Goal: Information Seeking & Learning: Learn about a topic

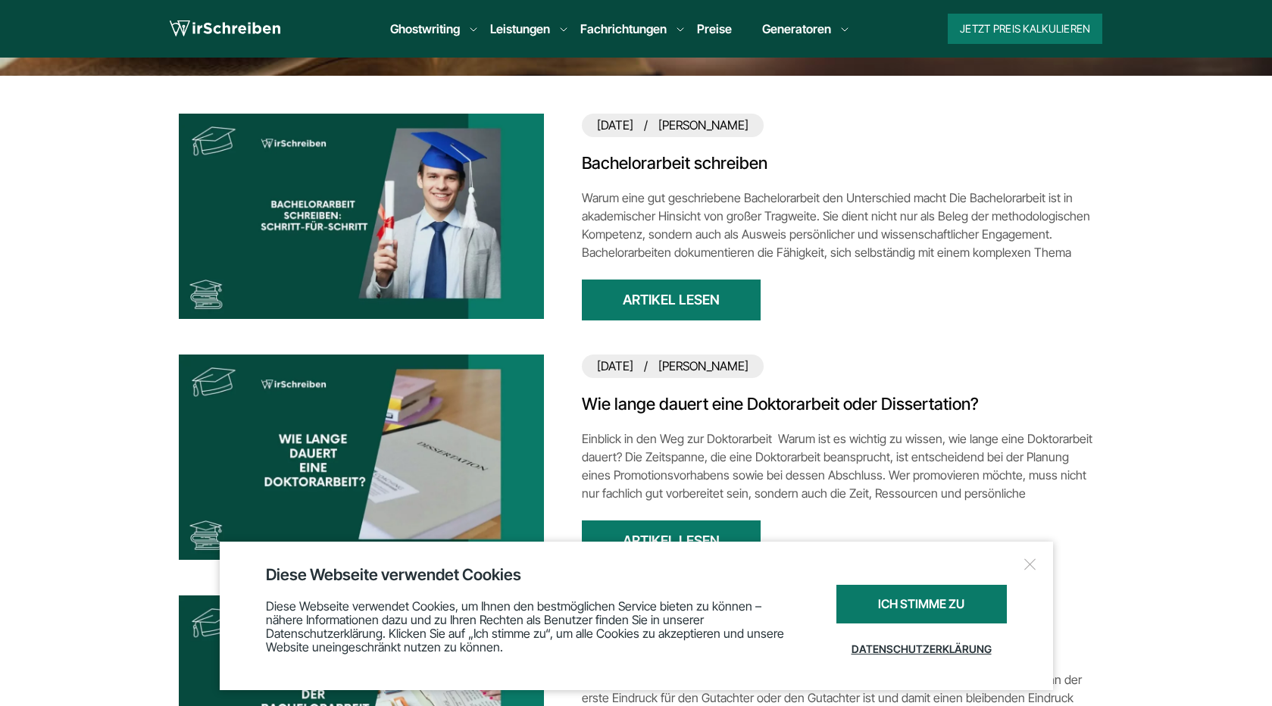
scroll to position [439, 0]
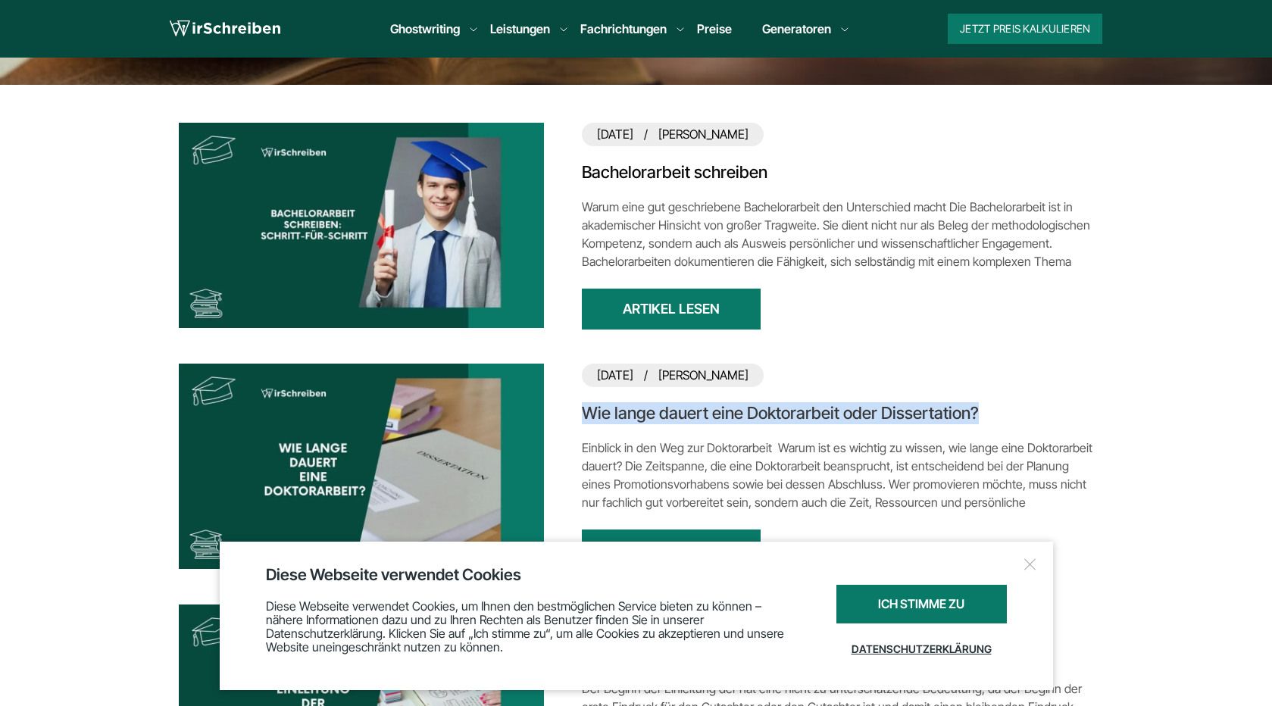
drag, startPoint x: 577, startPoint y: 406, endPoint x: 993, endPoint y: 422, distance: 416.3
click at [993, 422] on div "2025-09-15 Verena Simmel Wie lange dauert eine Doktorarbeit oder Dissertation? …" at bounding box center [636, 469] width 915 height 211
copy link "Wie lange dauert eine Doktorarbeit oder Dissertation?"
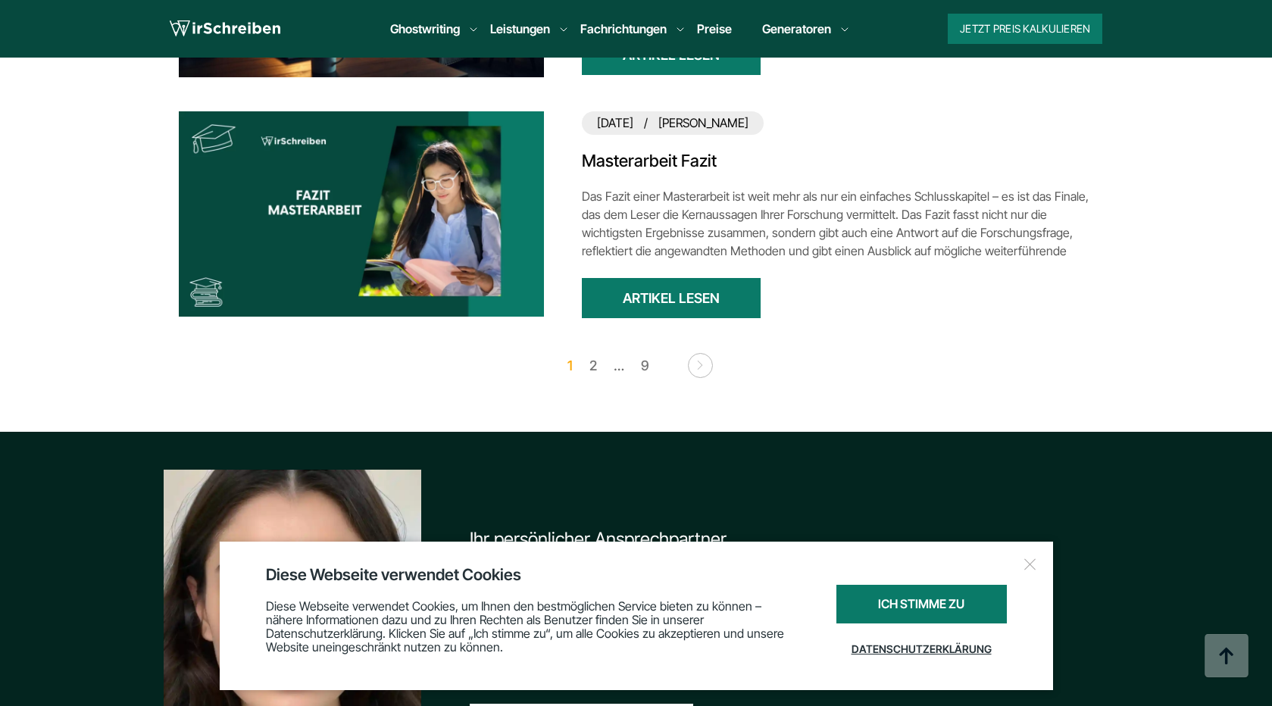
scroll to position [2211, 0]
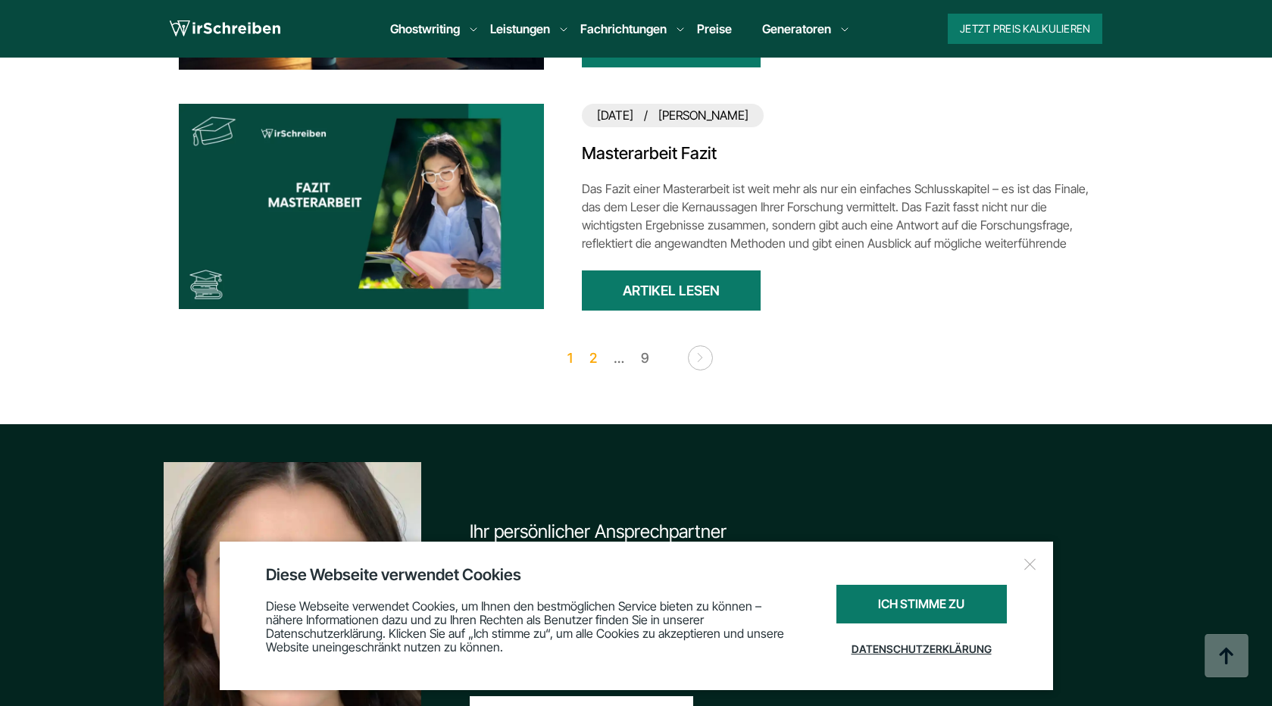
click at [596, 359] on link "2" at bounding box center [593, 357] width 23 height 23
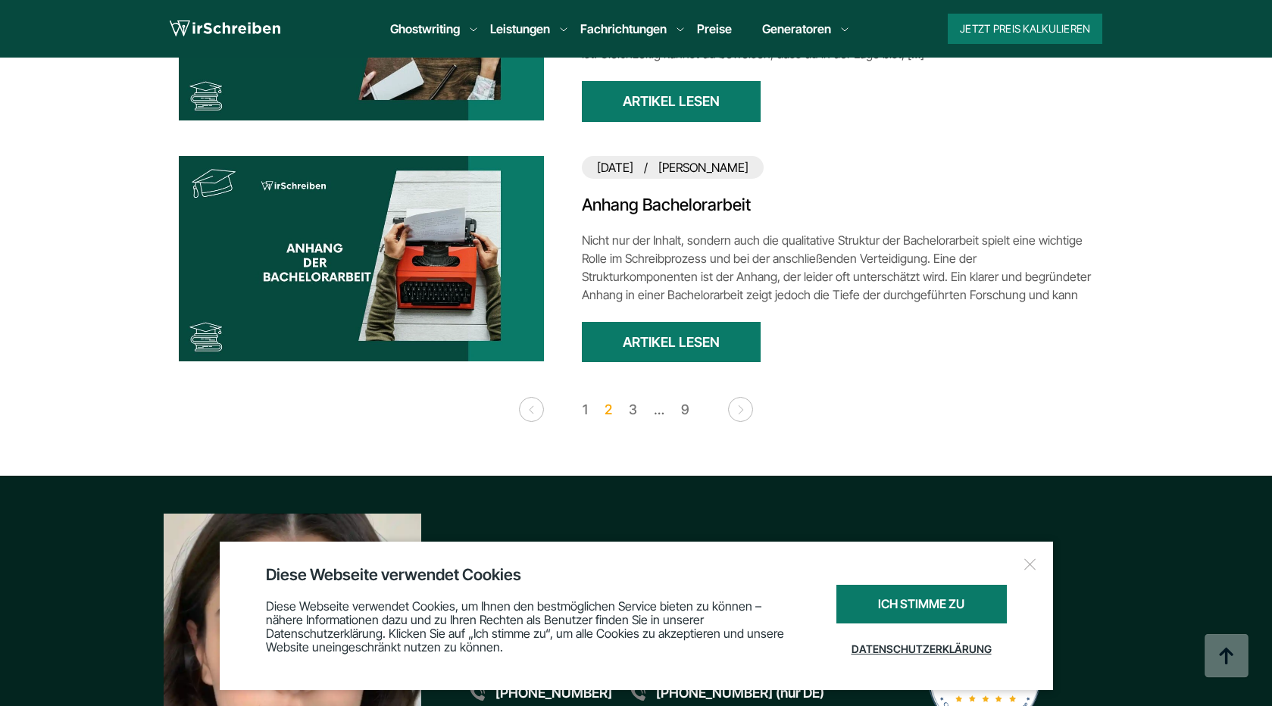
scroll to position [2092, 0]
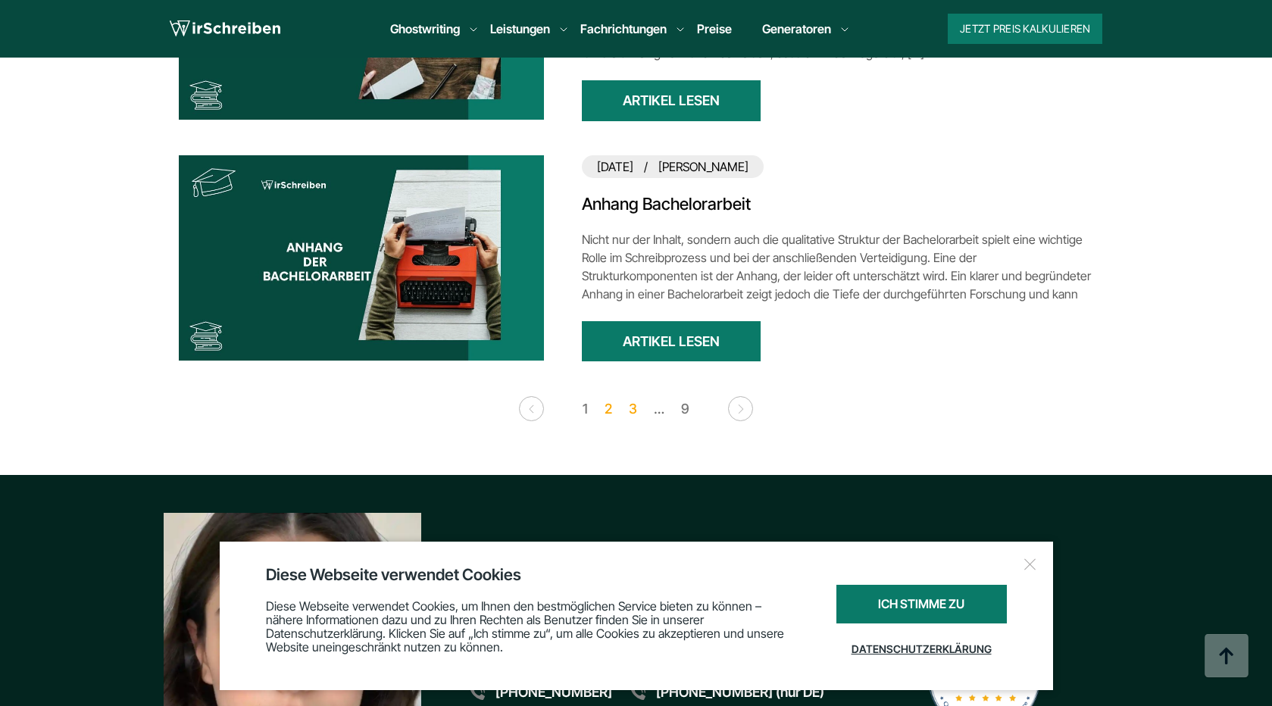
click at [631, 405] on link "3" at bounding box center [632, 408] width 23 height 23
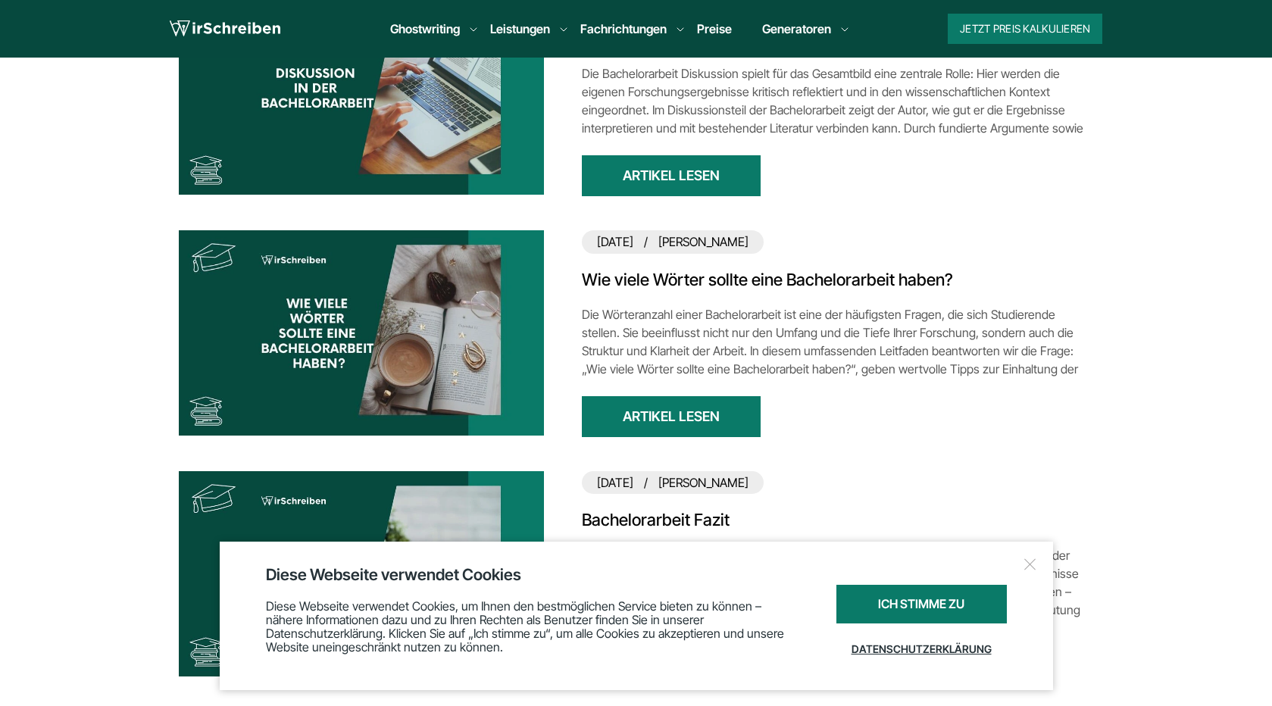
scroll to position [549, 0]
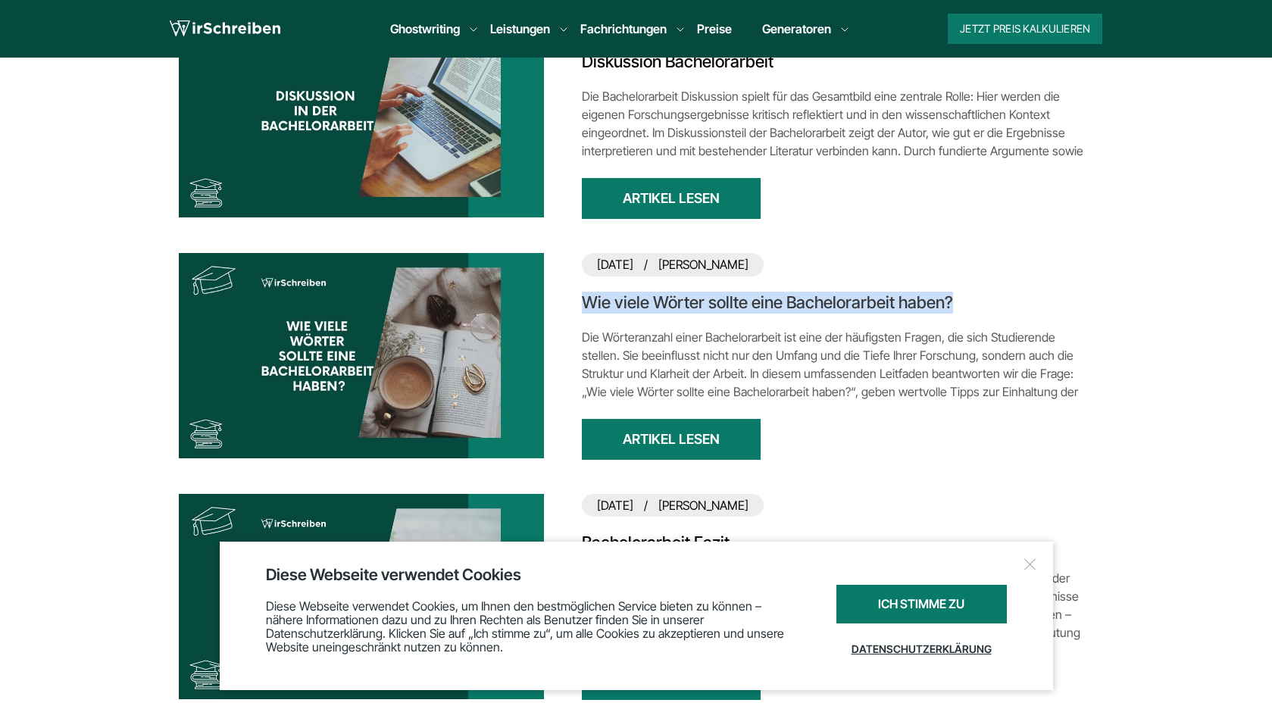
drag, startPoint x: 580, startPoint y: 302, endPoint x: 971, endPoint y: 305, distance: 391.0
click at [971, 305] on div "2024-11-07 Verena Simmel Wie viele Wörter sollte eine Bachelorarbeit haben? Die…" at bounding box center [636, 358] width 915 height 211
copy link "Wie viele Wörter sollte eine Bachelorarbeit haben?"
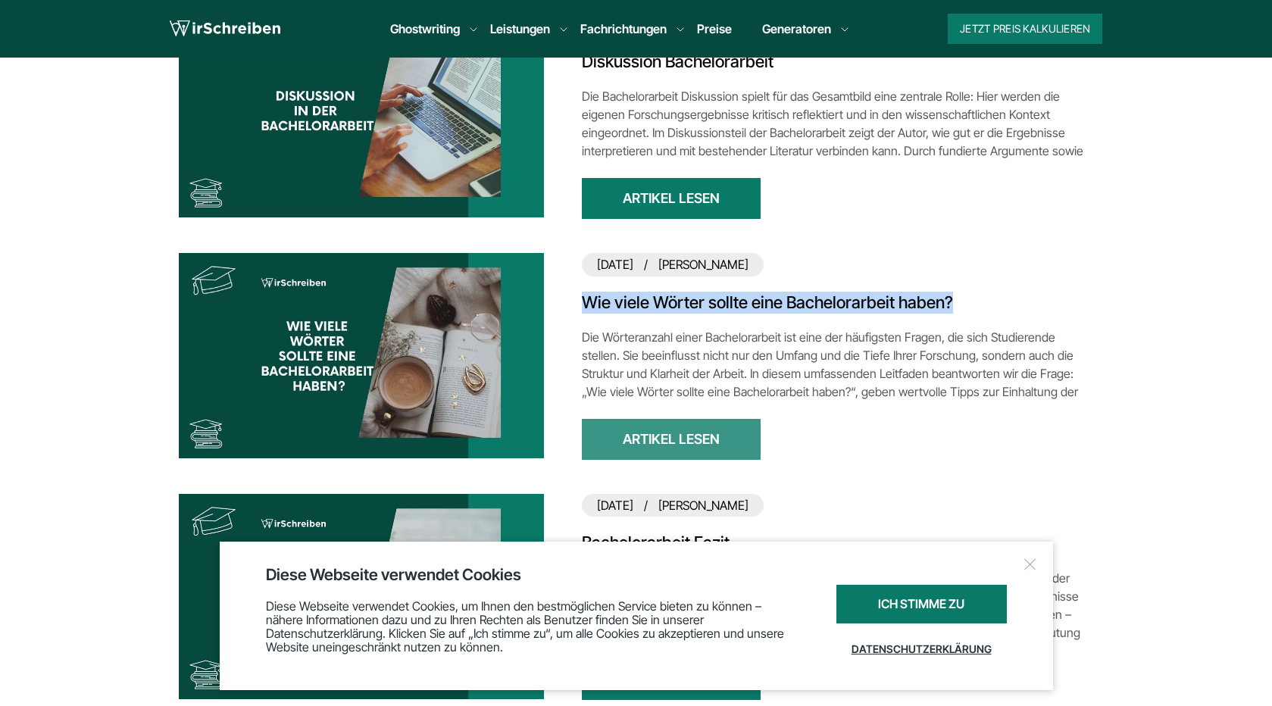
click at [652, 446] on link "Artikel lesen" at bounding box center [671, 439] width 179 height 40
